Goal: Navigation & Orientation: Go to known website

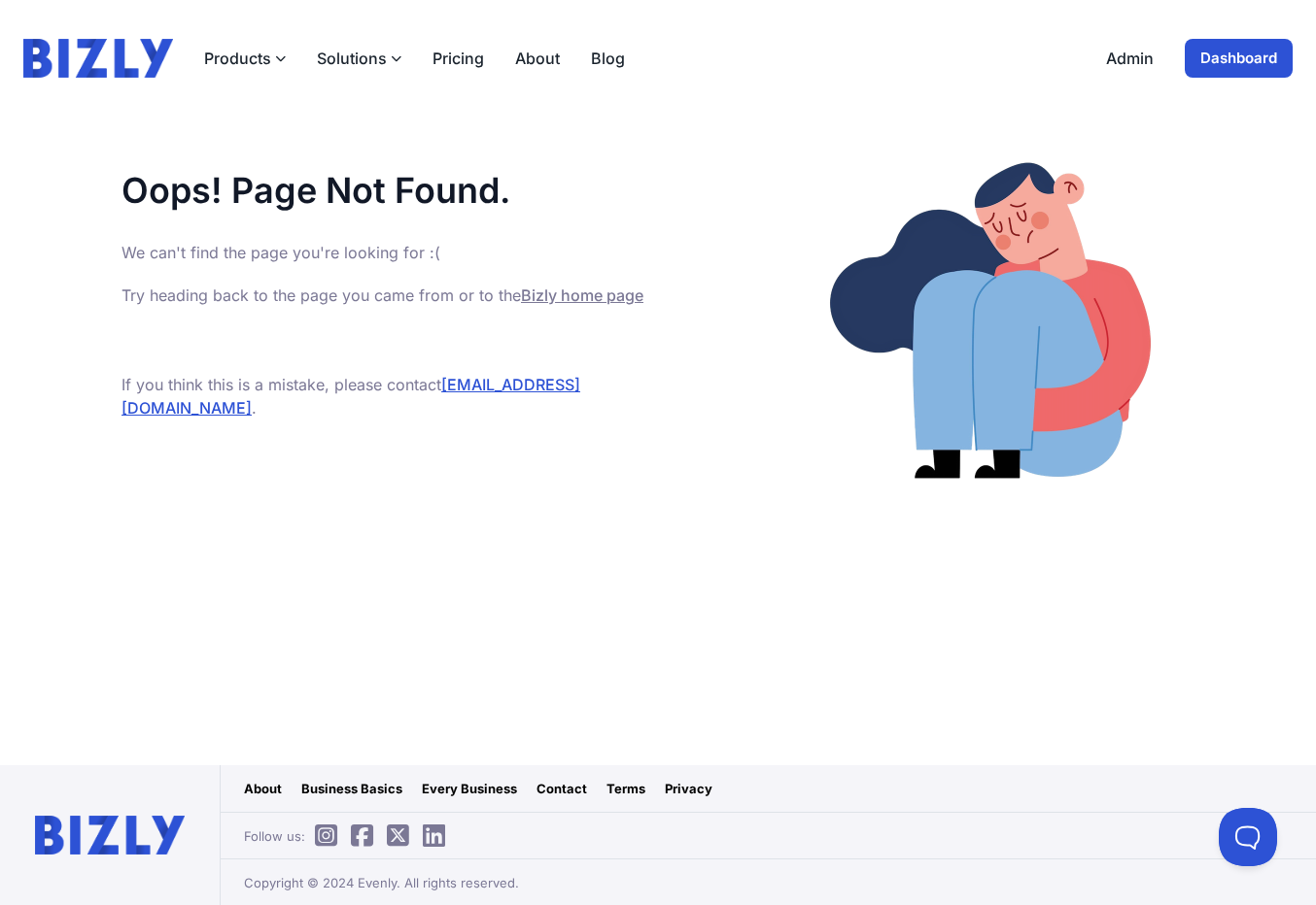
click at [980, 518] on img at bounding box center [990, 320] width 408 height 407
